Goal: Check status

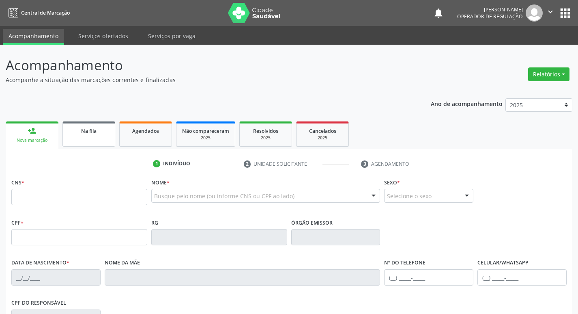
click at [84, 127] on div "Na fila" at bounding box center [89, 130] width 41 height 9
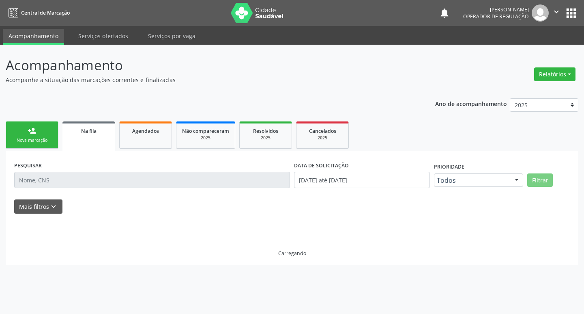
click at [82, 126] on div "Na fila" at bounding box center [88, 130] width 41 height 9
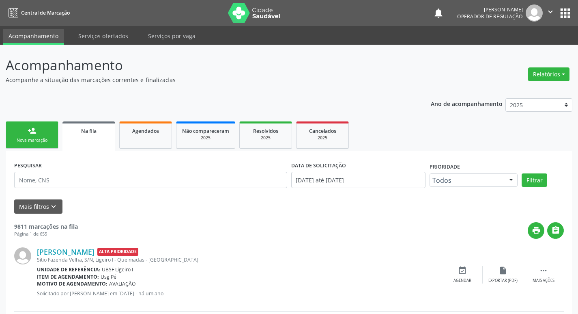
click at [86, 126] on link "Na fila" at bounding box center [88, 135] width 53 height 29
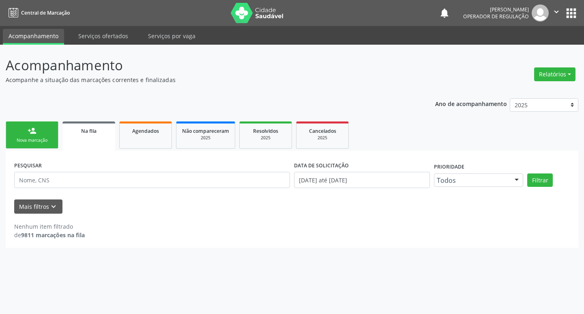
click at [19, 135] on link "person_add Nova marcação" at bounding box center [32, 134] width 53 height 27
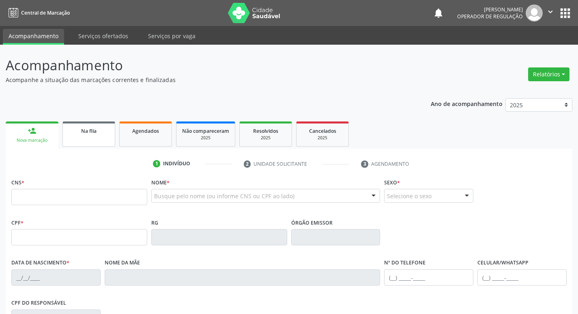
click at [101, 128] on div "Na fila" at bounding box center [89, 130] width 41 height 9
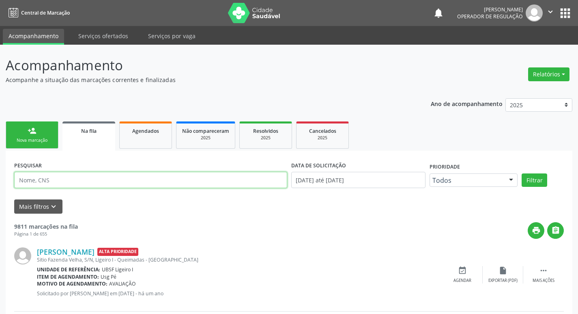
click at [185, 177] on input "text" at bounding box center [150, 180] width 273 height 16
type input "m"
type input "[PERSON_NAME] GANGORRA"
click at [522, 173] on button "Filtrar" at bounding box center [535, 180] width 26 height 14
